Goal: Information Seeking & Learning: Learn about a topic

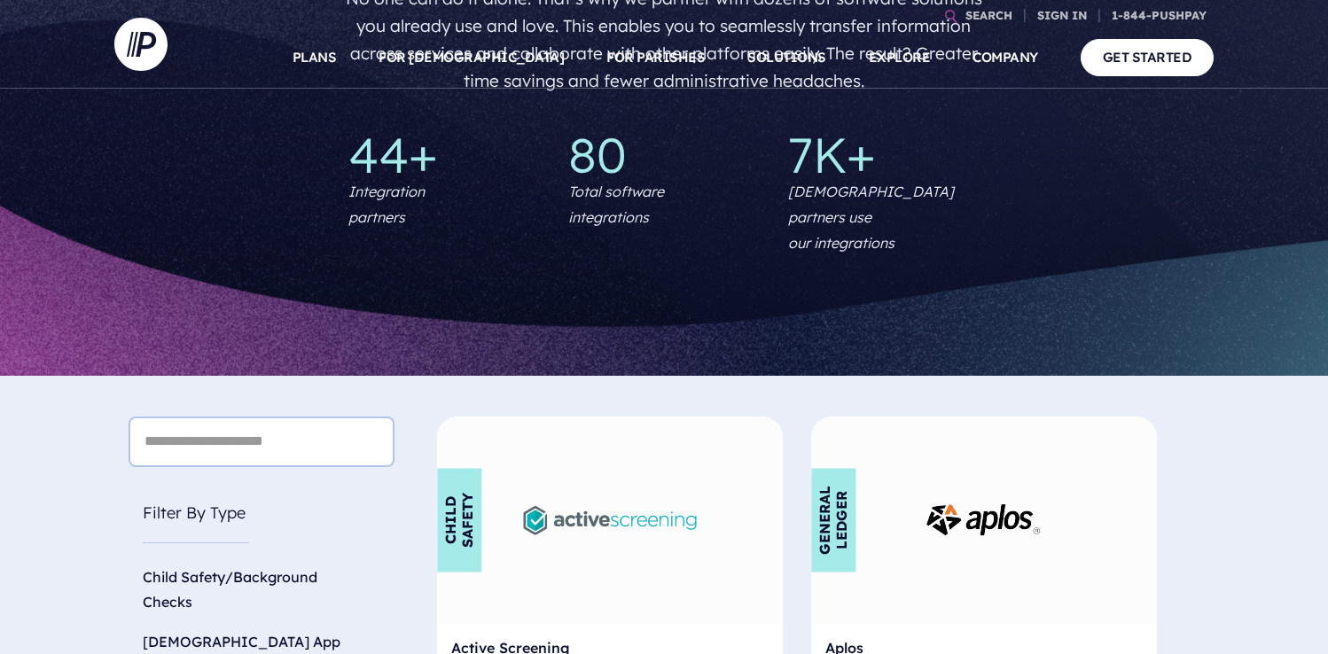
scroll to position [672, 0]
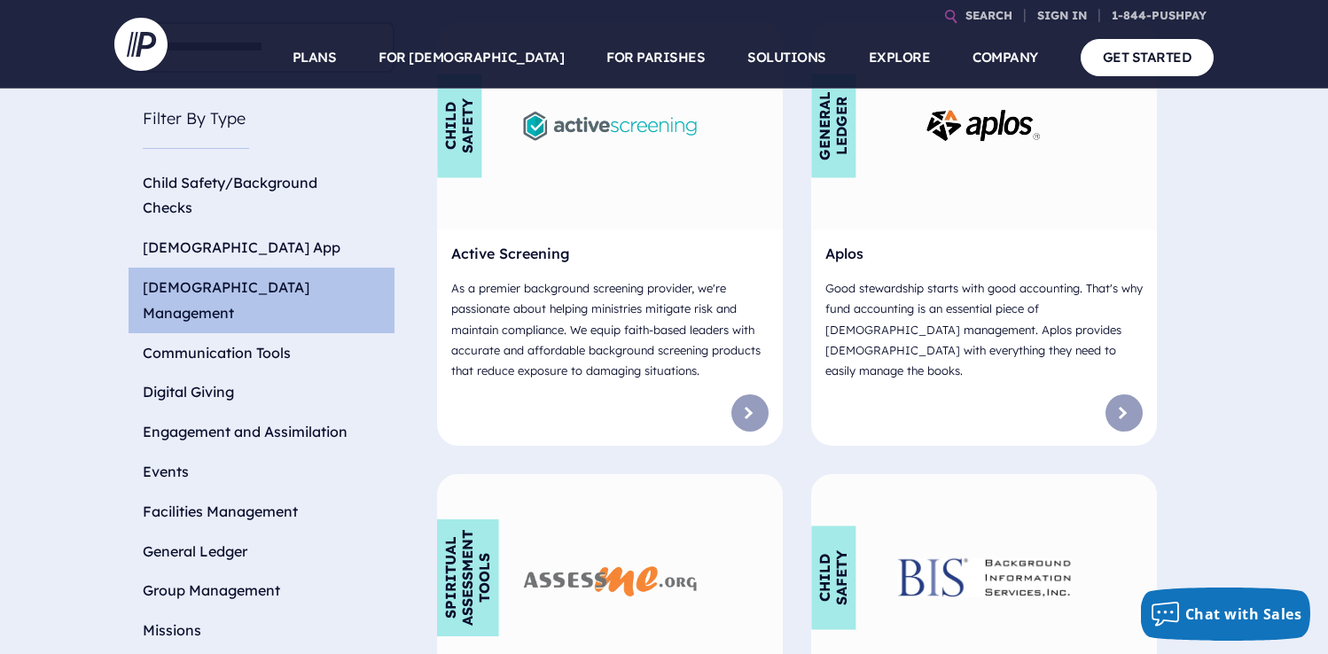
click at [271, 268] on li "[DEMOGRAPHIC_DATA] Management" at bounding box center [262, 301] width 266 height 66
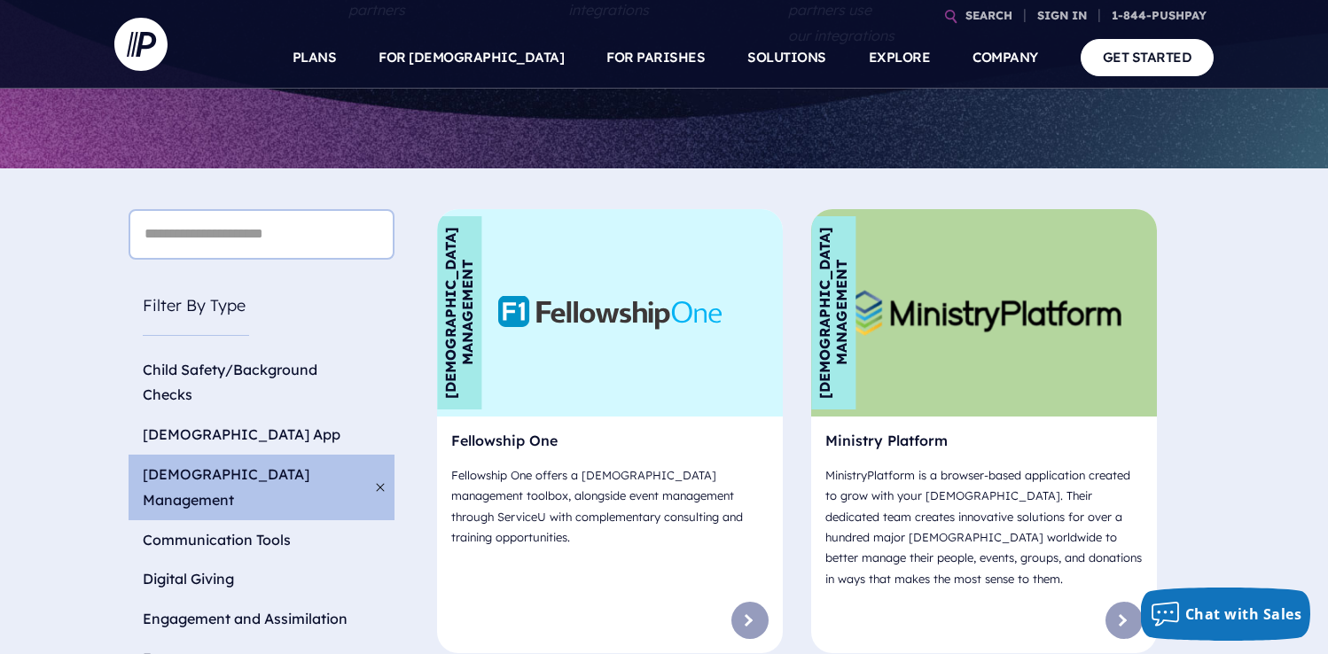
scroll to position [483, 0]
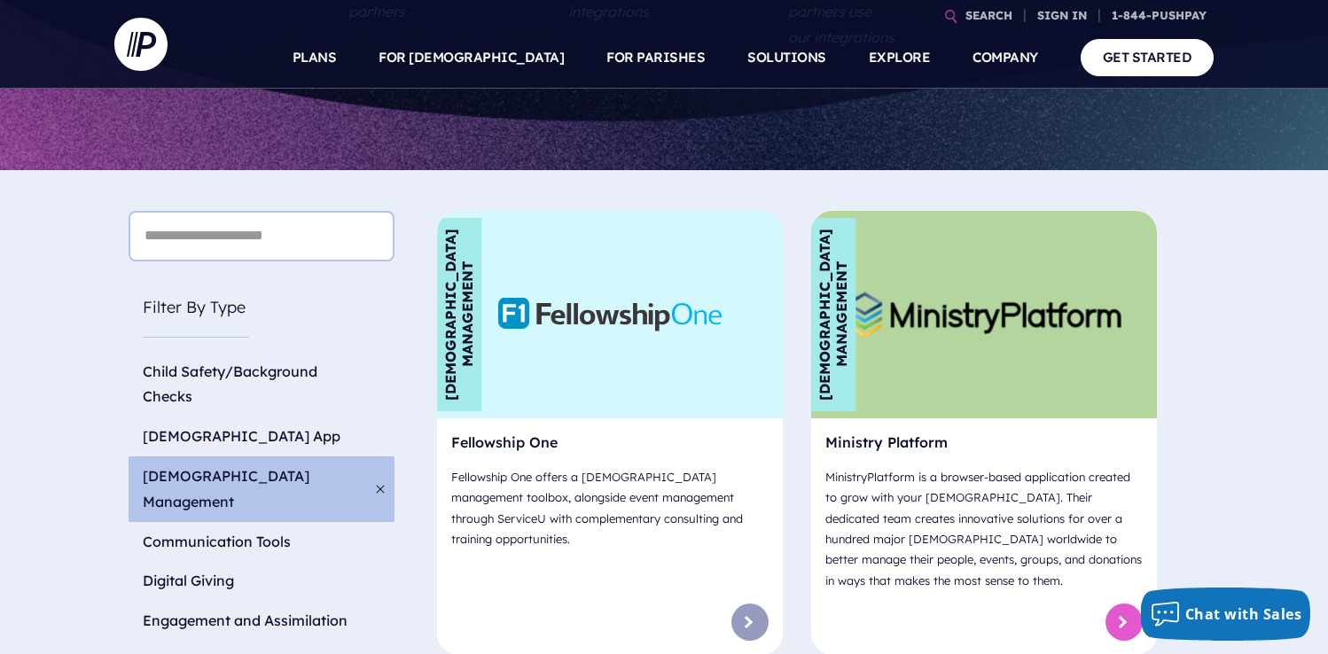
click at [1111, 604] on link at bounding box center [1123, 622] width 37 height 37
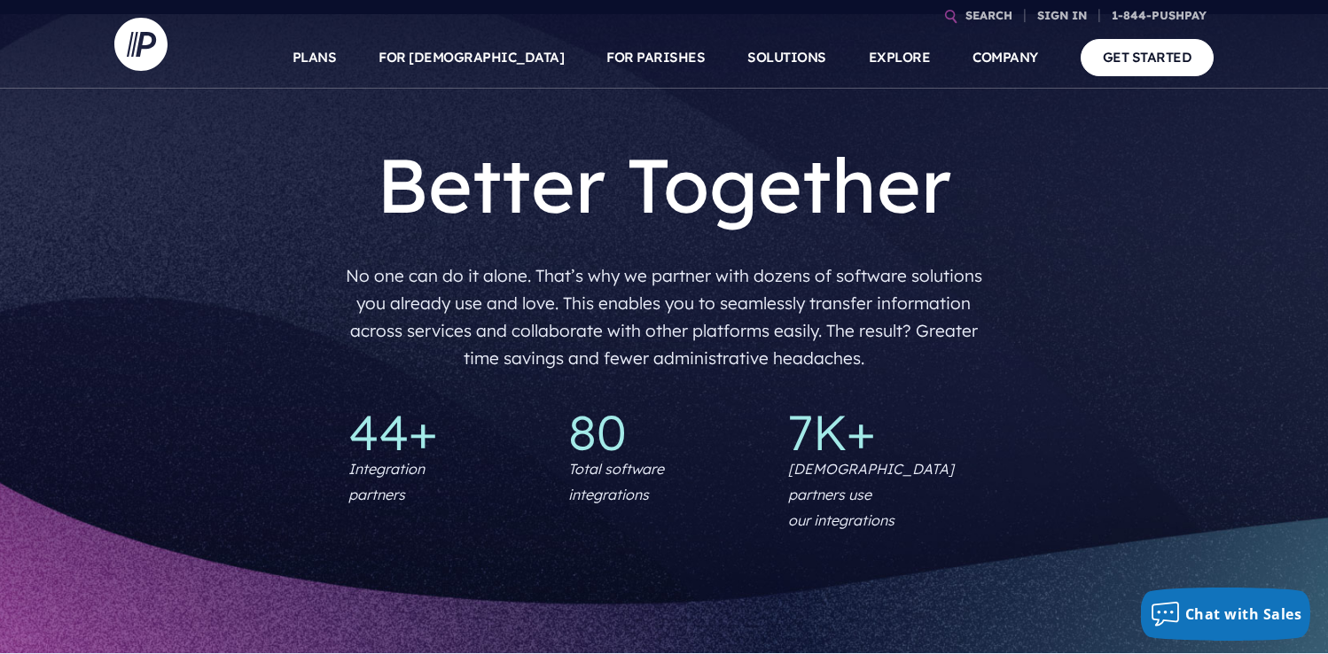
scroll to position [35, 0]
